Goal: Check status: Check status

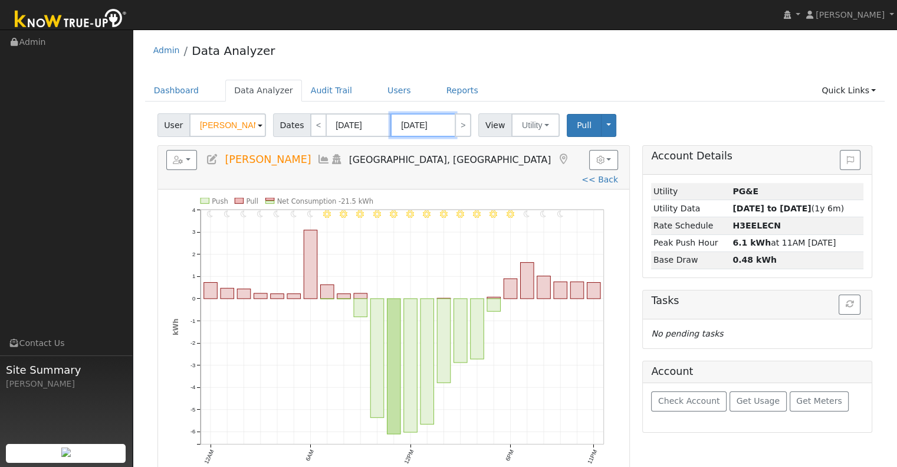
click at [418, 123] on input "[DATE]" at bounding box center [422, 125] width 65 height 24
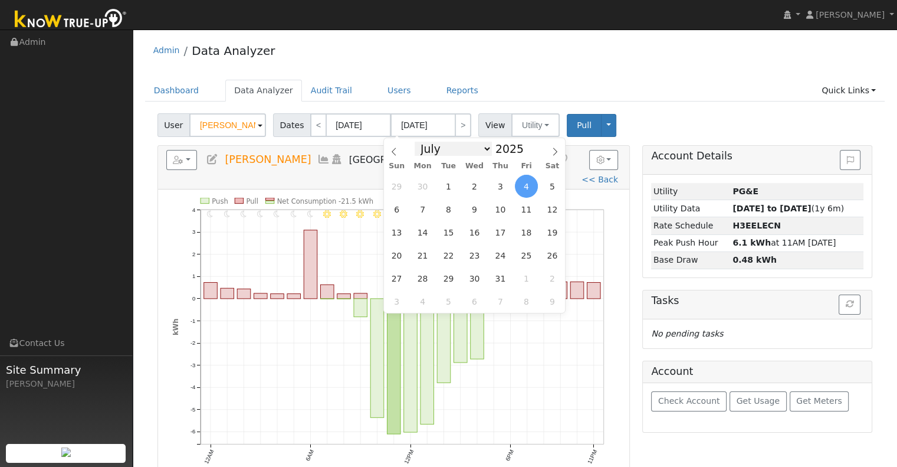
click at [488, 153] on select "January February March April May June July August September October November De…" at bounding box center [453, 149] width 77 height 14
select select "8"
click at [424, 142] on select "January February March April May June July August September October November De…" at bounding box center [453, 149] width 77 height 14
click at [474, 207] on span "10" at bounding box center [474, 209] width 23 height 23
type input "[DATE]"
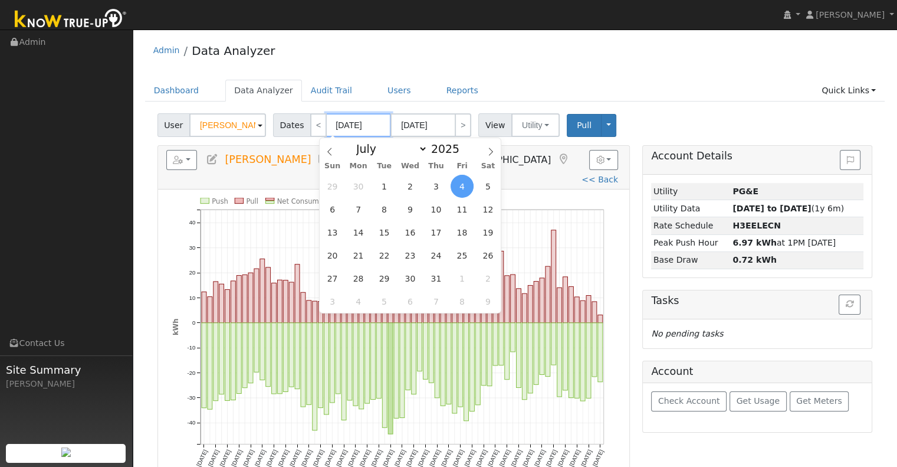
click at [354, 120] on input "[DATE]" at bounding box center [358, 125] width 65 height 24
click at [373, 150] on select "January February March April May June July August September October November De…" at bounding box center [388, 149] width 77 height 14
select select "7"
click at [360, 142] on select "January February March April May June July August September October November De…" at bounding box center [388, 149] width 77 height 14
click at [385, 233] on span "12" at bounding box center [384, 232] width 23 height 23
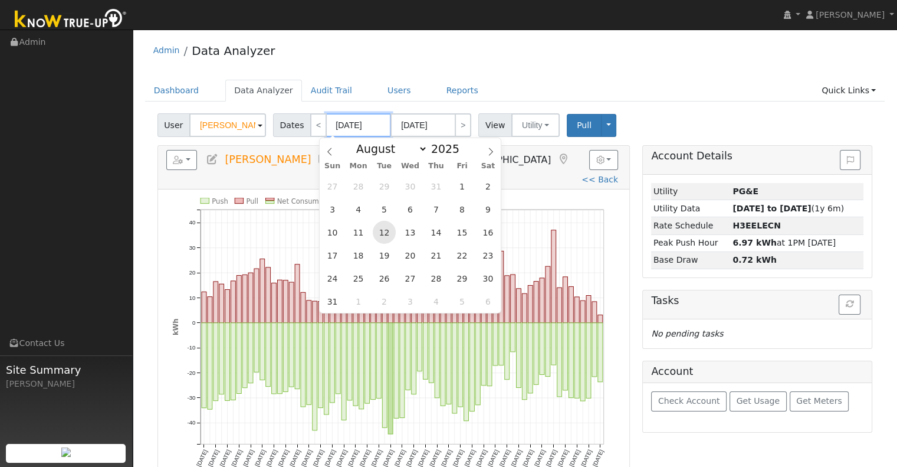
type input "[DATE]"
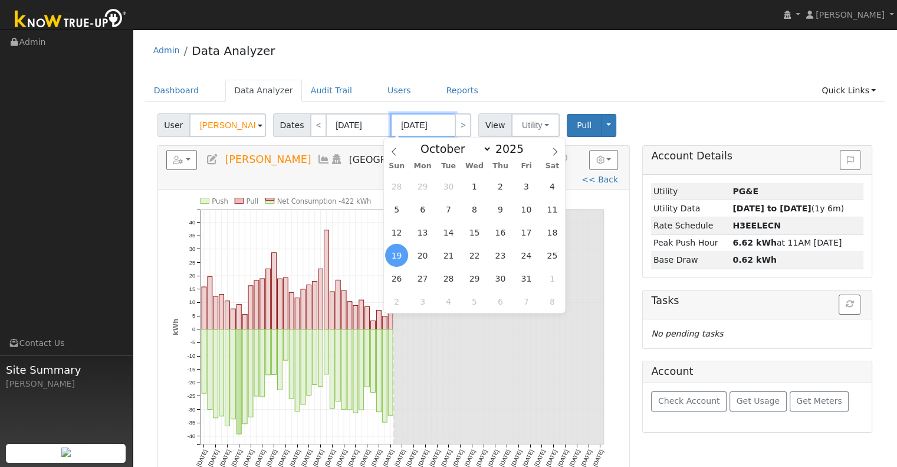
click at [407, 128] on input "[DATE]" at bounding box center [422, 125] width 65 height 24
click at [467, 150] on select "January February March April May June July August September October November De…" at bounding box center [453, 149] width 77 height 14
select select "8"
click at [424, 142] on select "January February March April May June July August September October November De…" at bounding box center [453, 149] width 77 height 14
click at [475, 211] on span "10" at bounding box center [474, 209] width 23 height 23
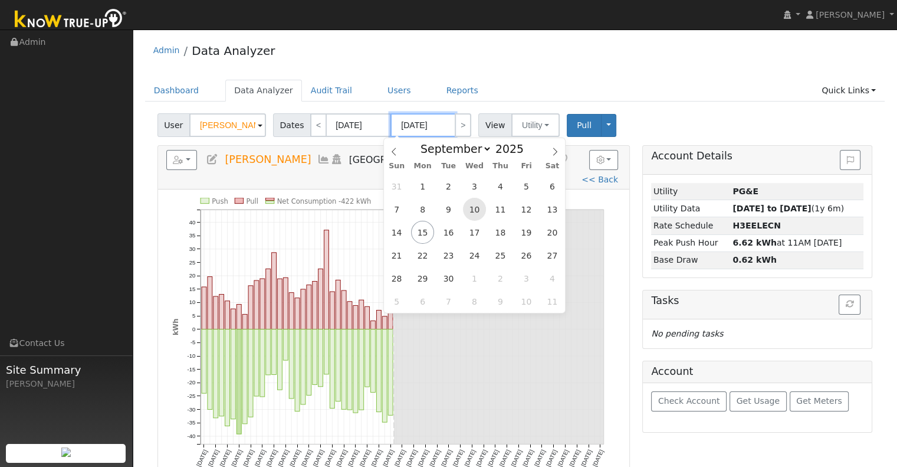
type input "[DATE]"
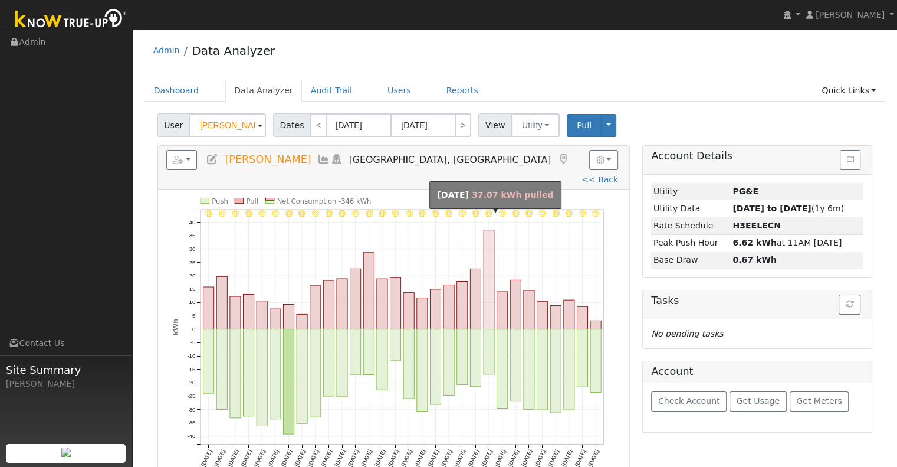
click at [488, 290] on rect "onclick=""" at bounding box center [489, 279] width 11 height 99
type input "[DATE]"
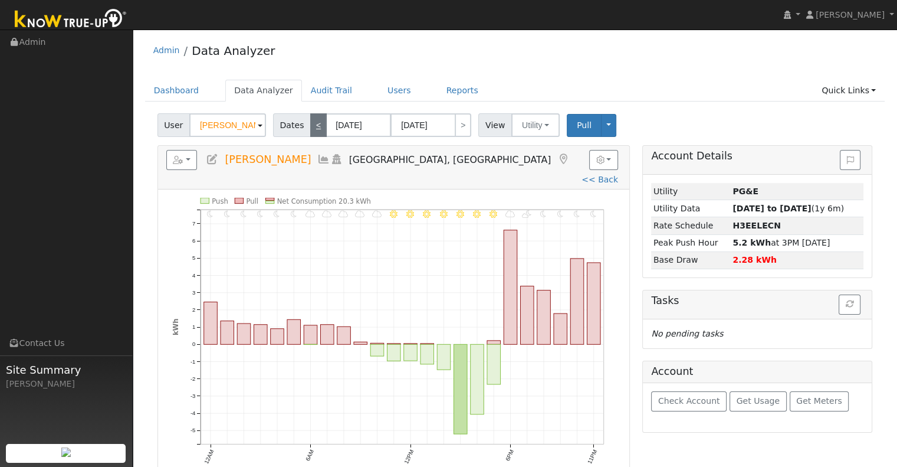
click at [314, 123] on link "<" at bounding box center [318, 125] width 17 height 24
type input "[DATE]"
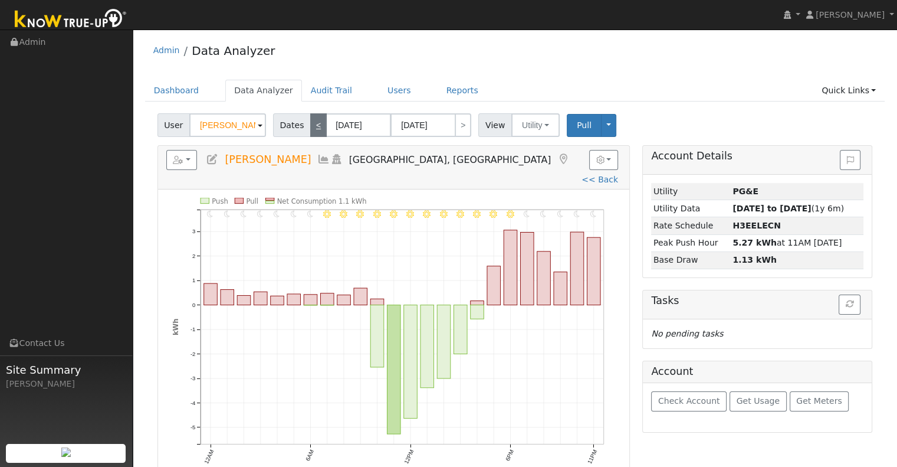
click at [311, 120] on link "<" at bounding box center [318, 125] width 17 height 24
type input "[DATE]"
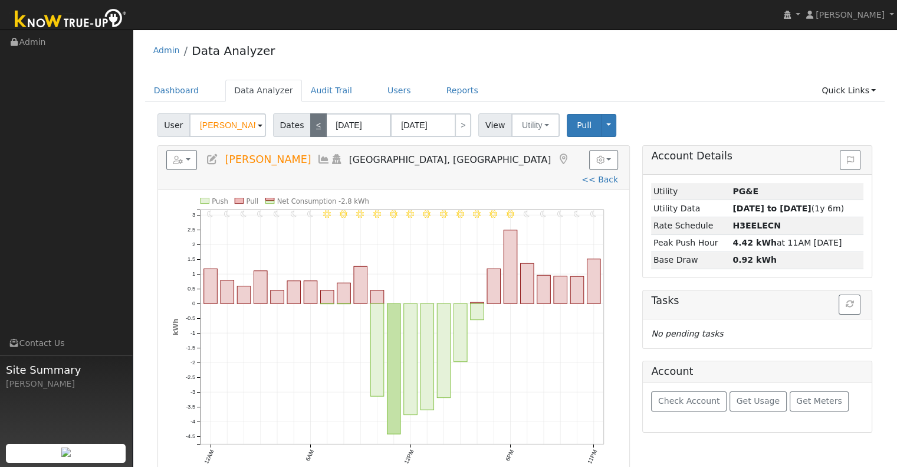
click at [311, 120] on link "<" at bounding box center [318, 125] width 17 height 24
type input "[DATE]"
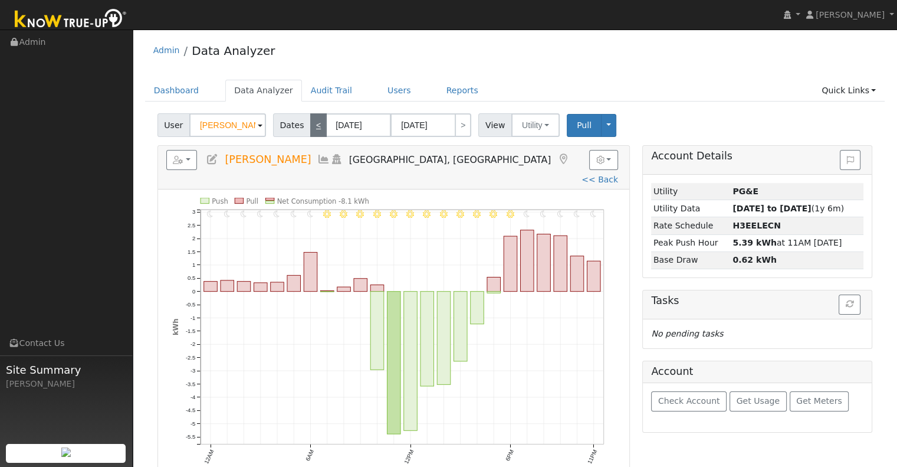
click at [311, 120] on link "<" at bounding box center [318, 125] width 17 height 24
type input "[DATE]"
